Goal: Find contact information: Find contact information

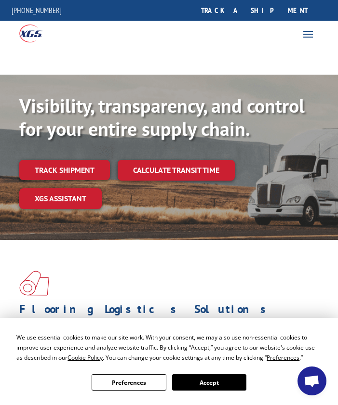
click at [306, 37] on span at bounding box center [307, 33] width 15 height 15
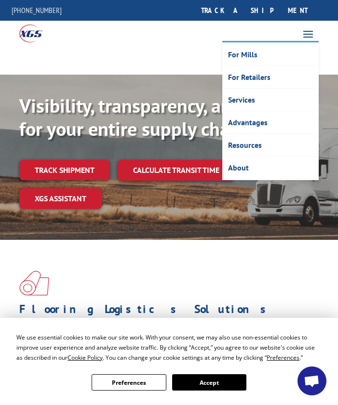
click at [215, 385] on button "Accept" at bounding box center [209, 382] width 74 height 16
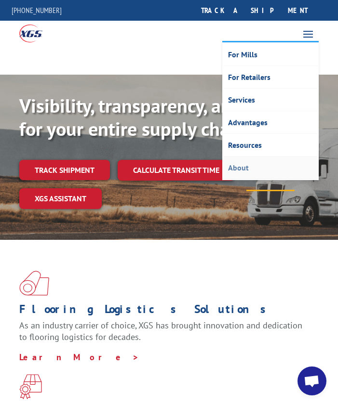
click at [256, 166] on link "About" at bounding box center [270, 168] width 94 height 23
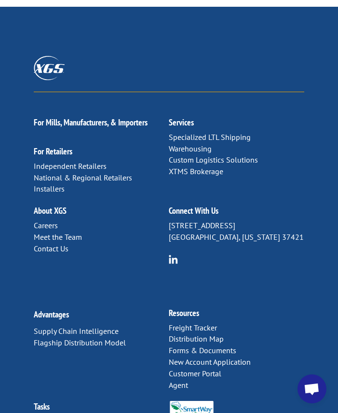
scroll to position [2120, 0]
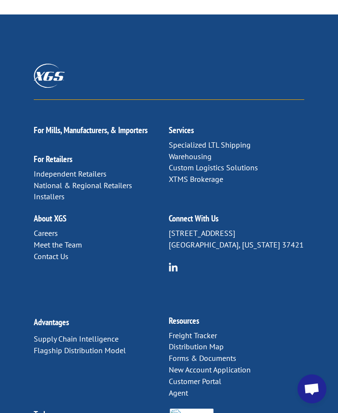
click at [53, 251] on link "Contact Us" at bounding box center [51, 256] width 35 height 10
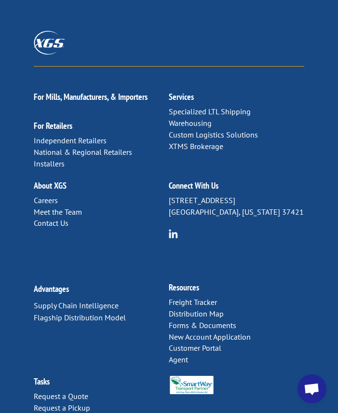
scroll to position [675, 0]
